Goal: Task Accomplishment & Management: Use online tool/utility

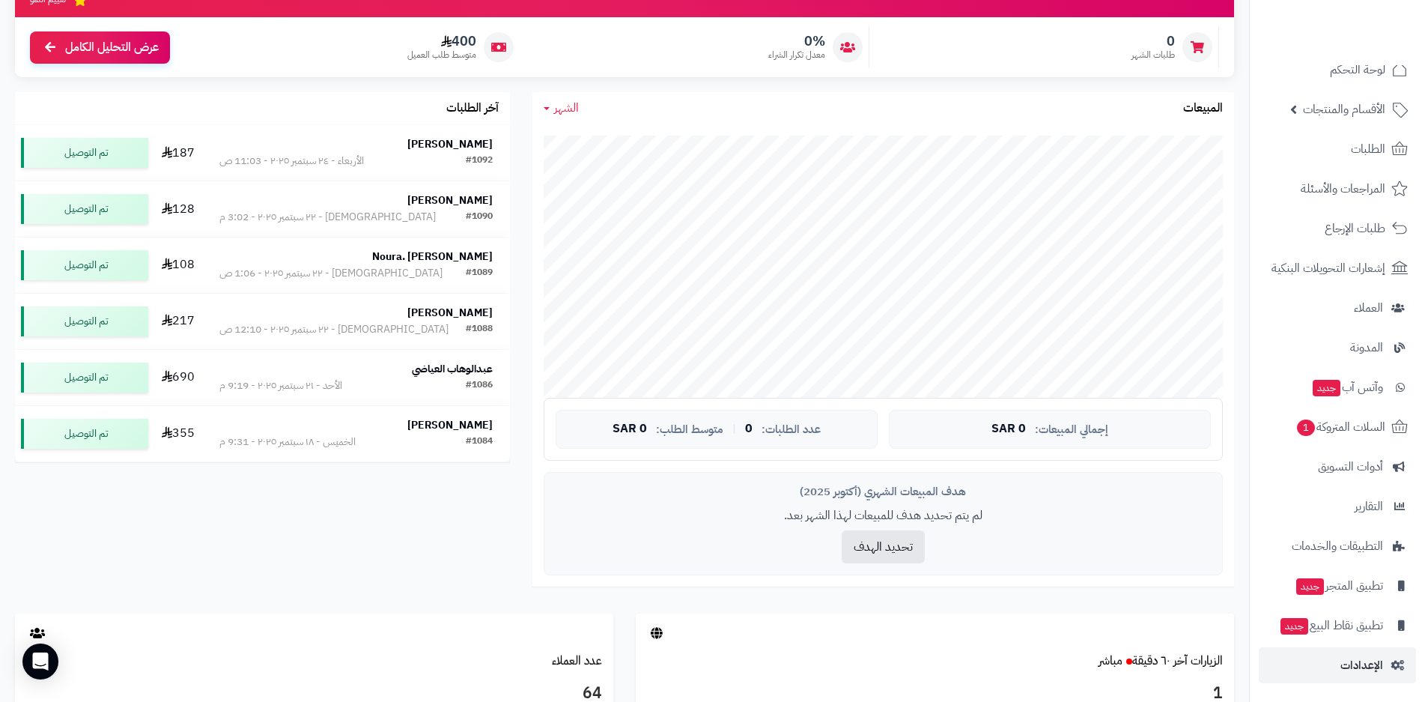
scroll to position [300, 0]
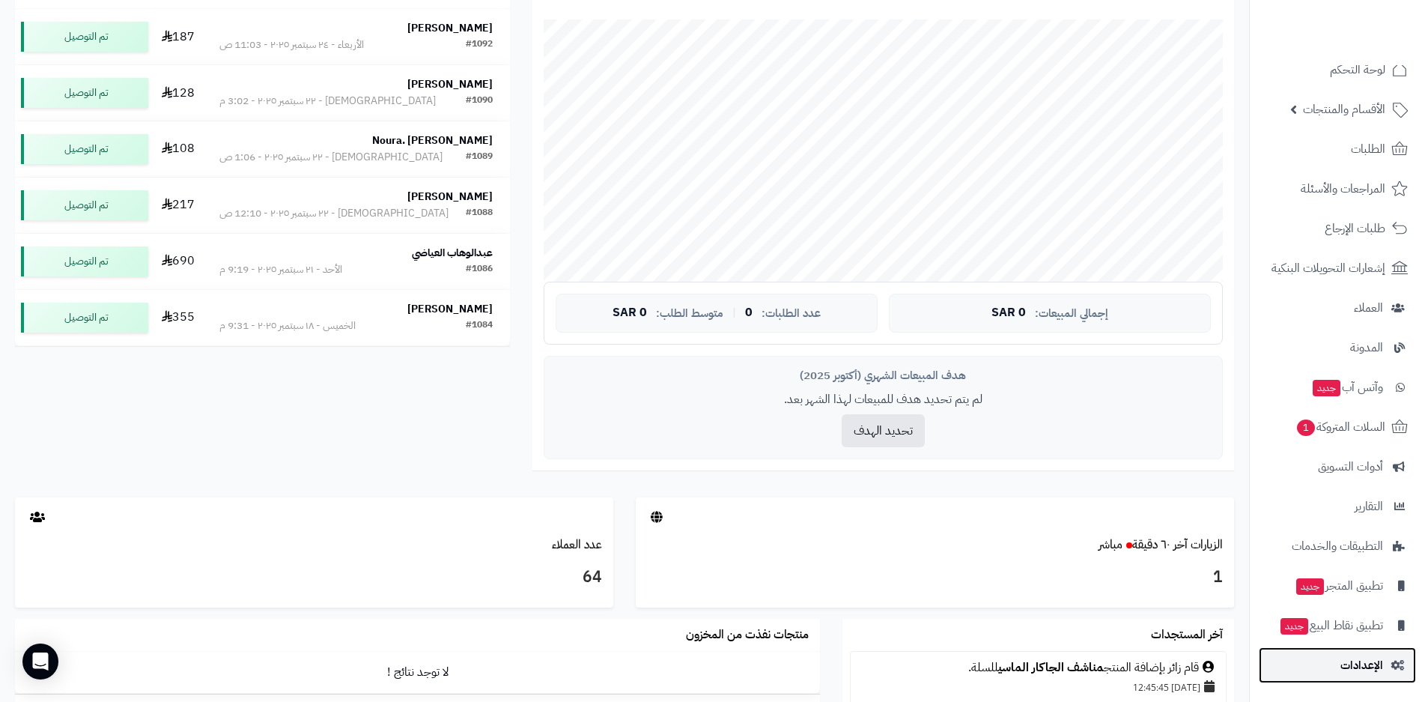
click at [1375, 670] on span "الإعدادات" at bounding box center [1362, 665] width 43 height 21
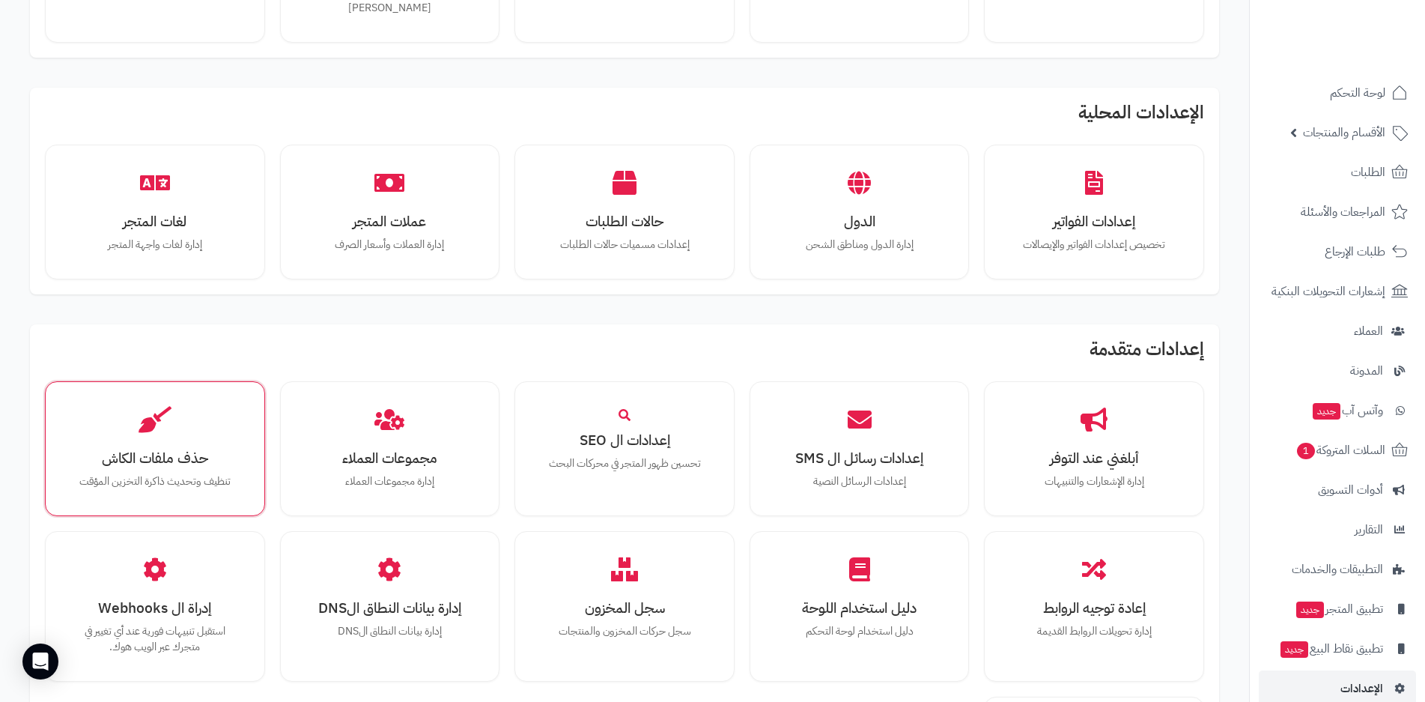
scroll to position [824, 0]
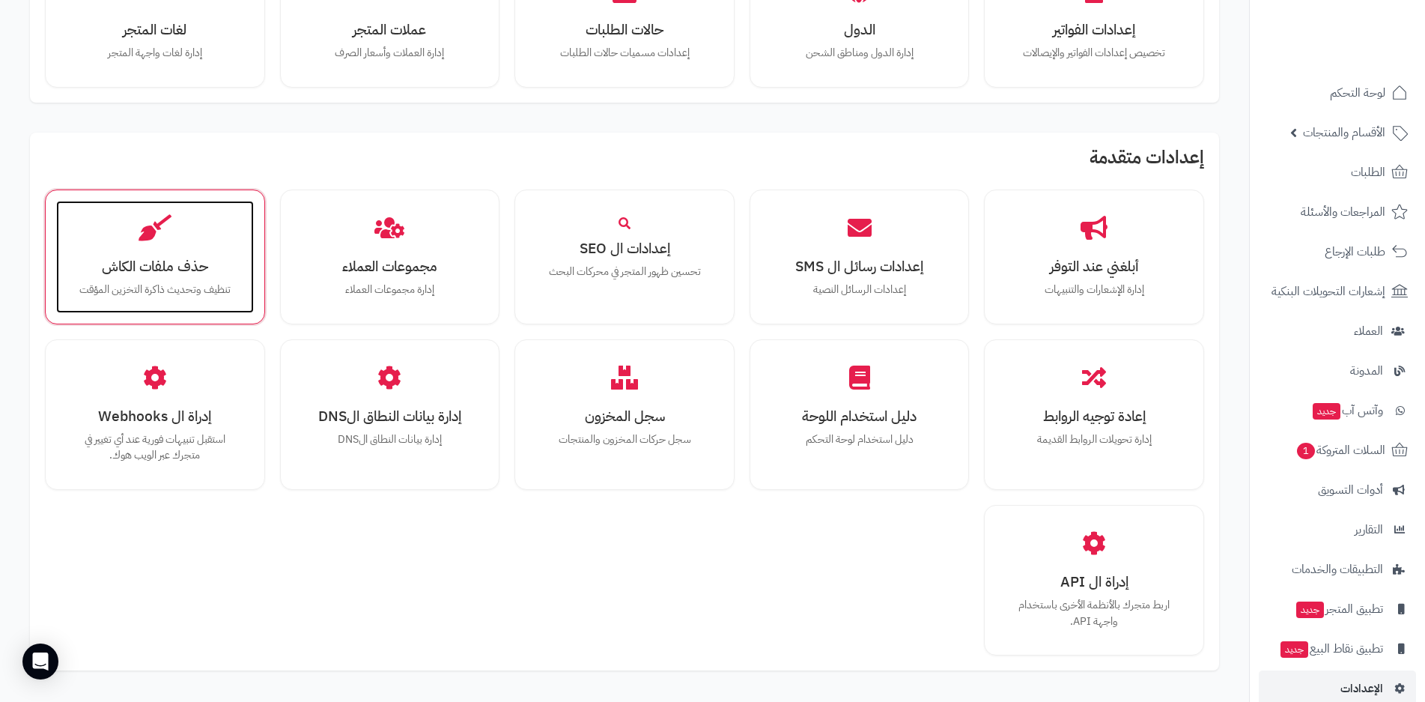
click at [188, 258] on h3 "حذف ملفات الكاش" at bounding box center [155, 266] width 168 height 16
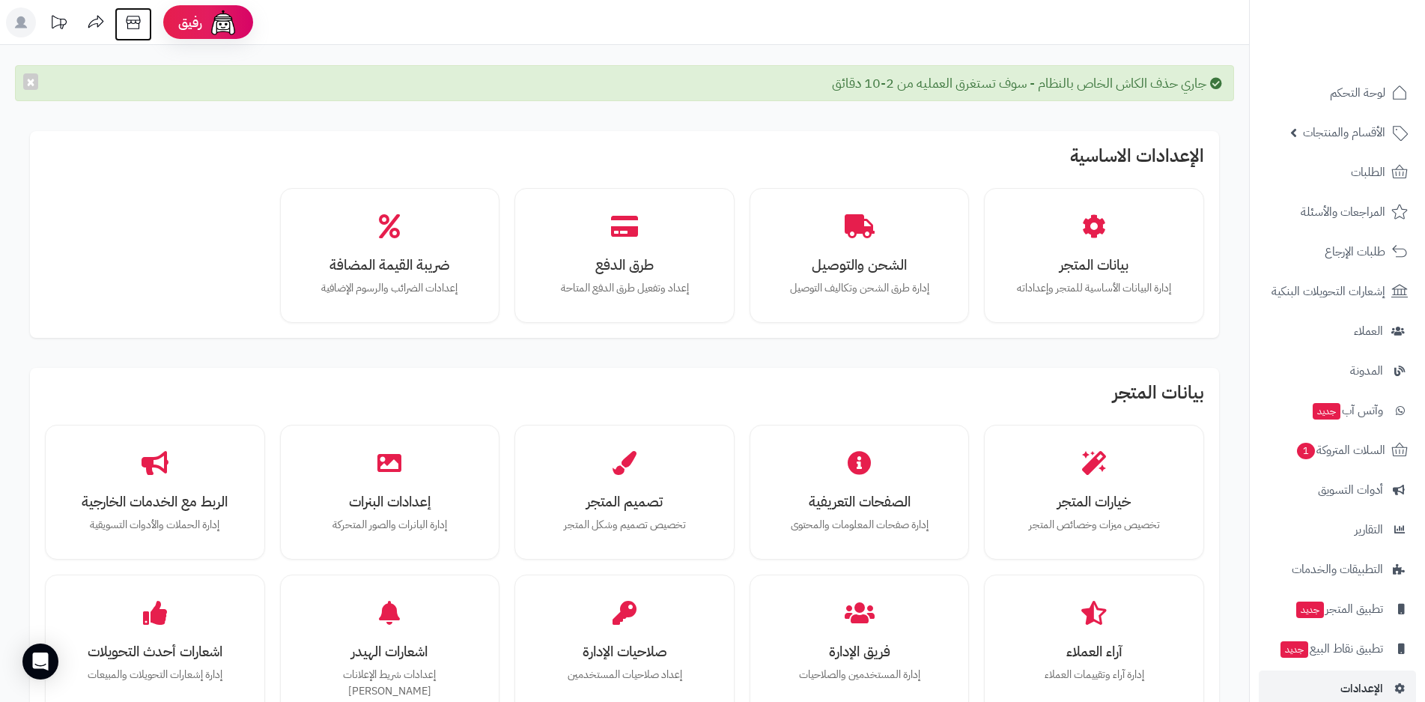
click at [133, 25] on icon at bounding box center [133, 22] width 30 height 30
click at [1358, 96] on span "لوحة التحكم" at bounding box center [1358, 92] width 55 height 21
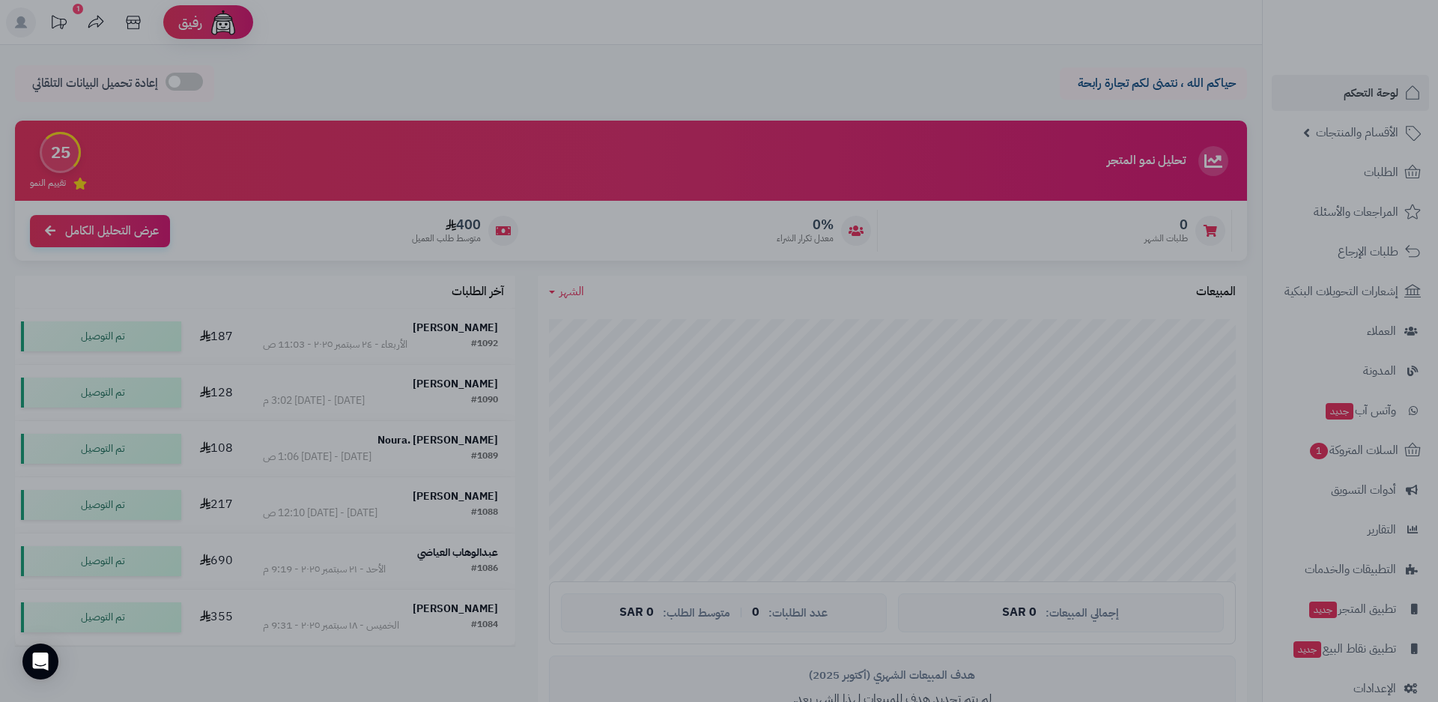
click at [405, 49] on div at bounding box center [719, 351] width 1438 height 702
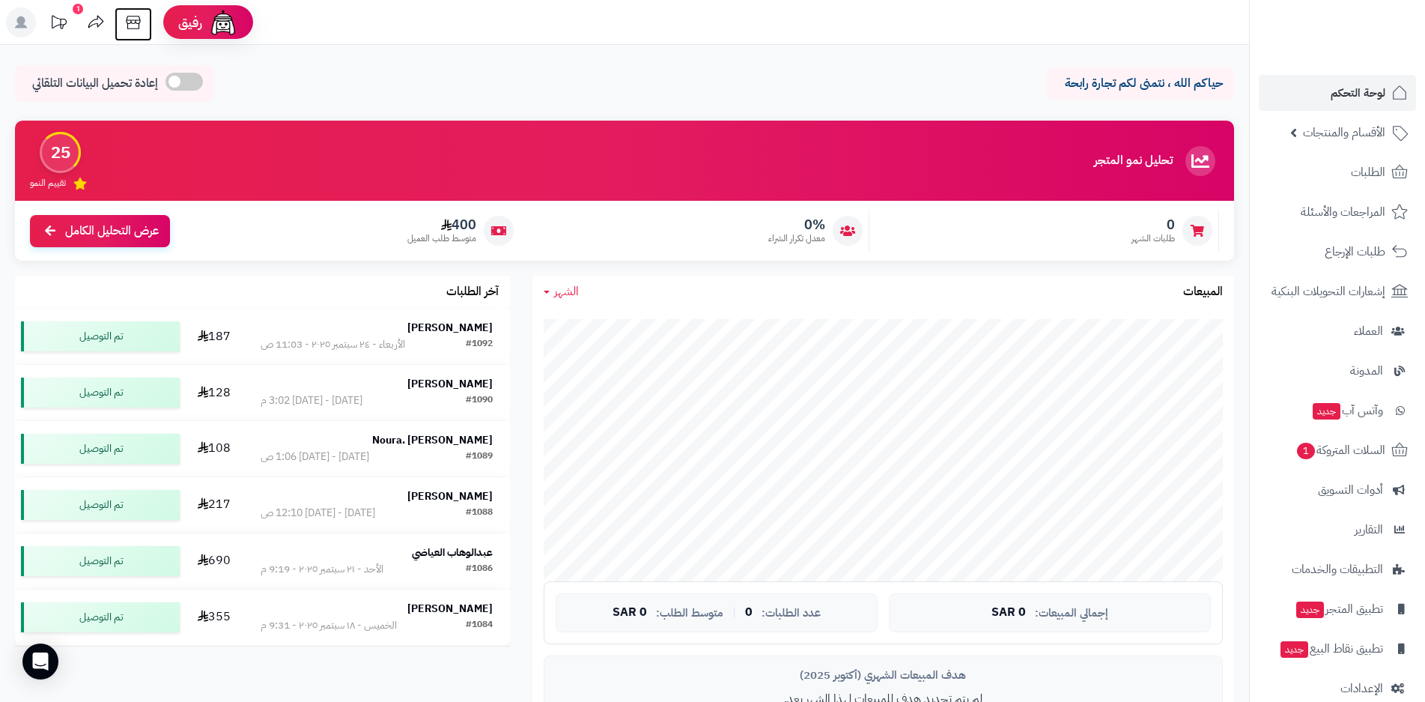
click at [128, 23] on icon at bounding box center [133, 22] width 14 height 13
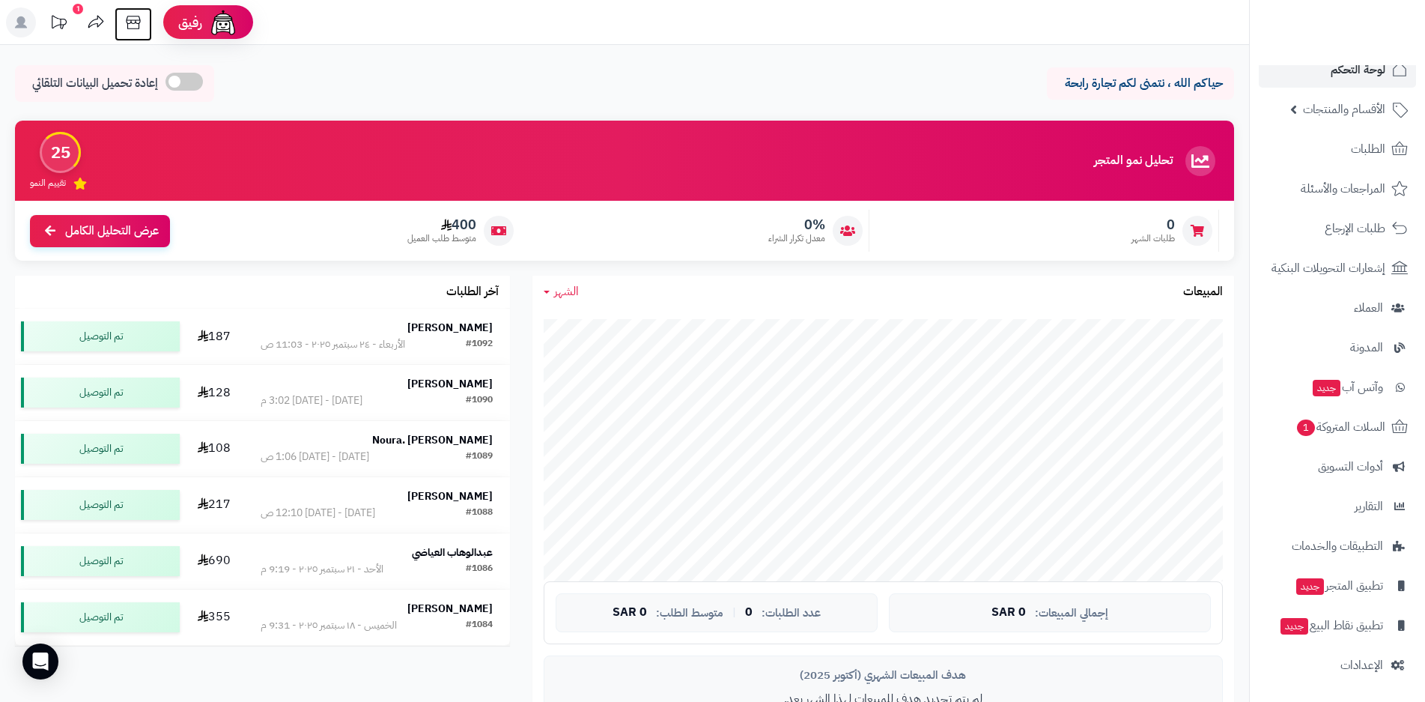
click at [130, 21] on icon at bounding box center [133, 22] width 30 height 30
drag, startPoint x: 0, startPoint y: 4, endPoint x: 294, endPoint y: 59, distance: 299.4
click at [294, 59] on div "حياكم الله ، نتمنى لكم تجارة رابحة إعادة تحميل البيانات التلقائي الرئيسية لوحة …" at bounding box center [624, 708] width 1249 height 1326
click at [134, 27] on icon at bounding box center [133, 22] width 30 height 30
